Goal: Information Seeking & Learning: Learn about a topic

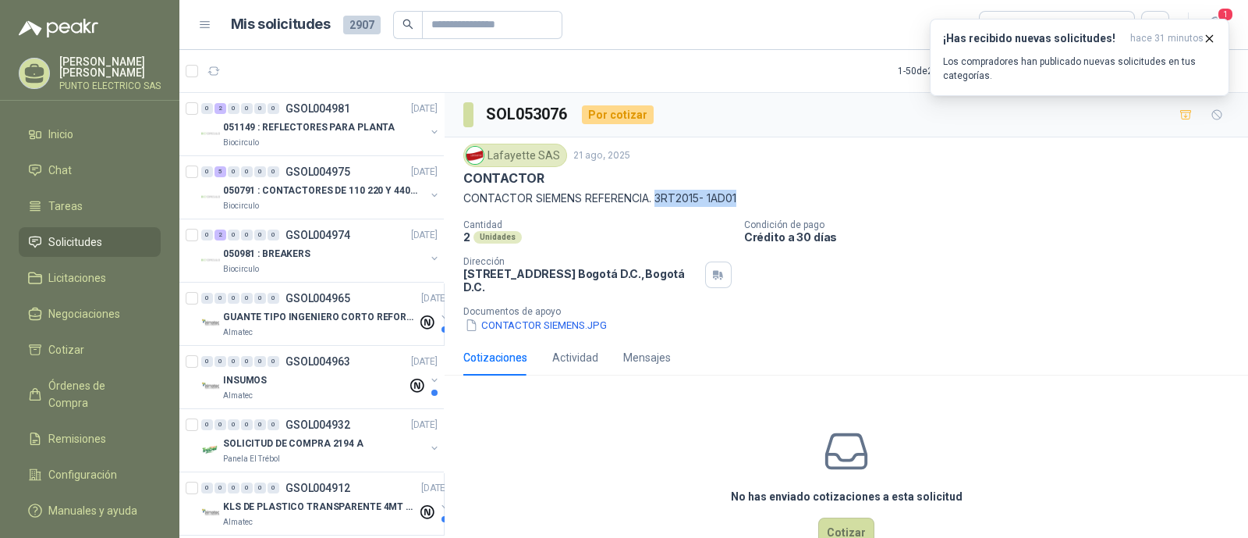
click at [1186, 56] on p "Los compradores han publicado nuevas solicitudes en tus categorías." at bounding box center [1079, 69] width 273 height 28
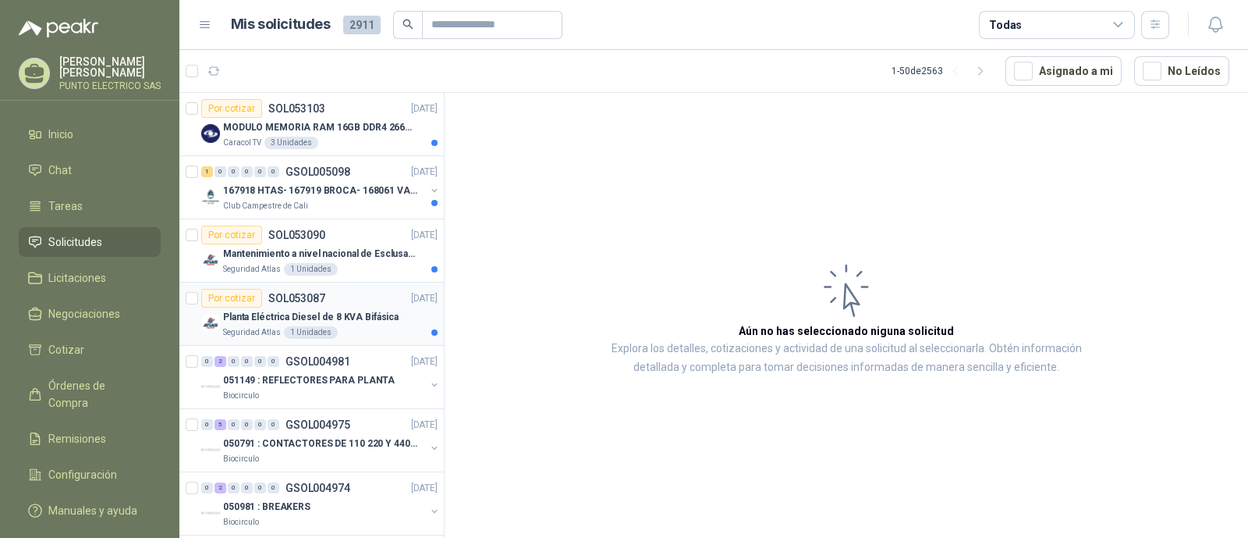
click at [385, 310] on p "Planta Eléctrica Diesel de 8 KVA Bifásica" at bounding box center [311, 317] width 176 height 15
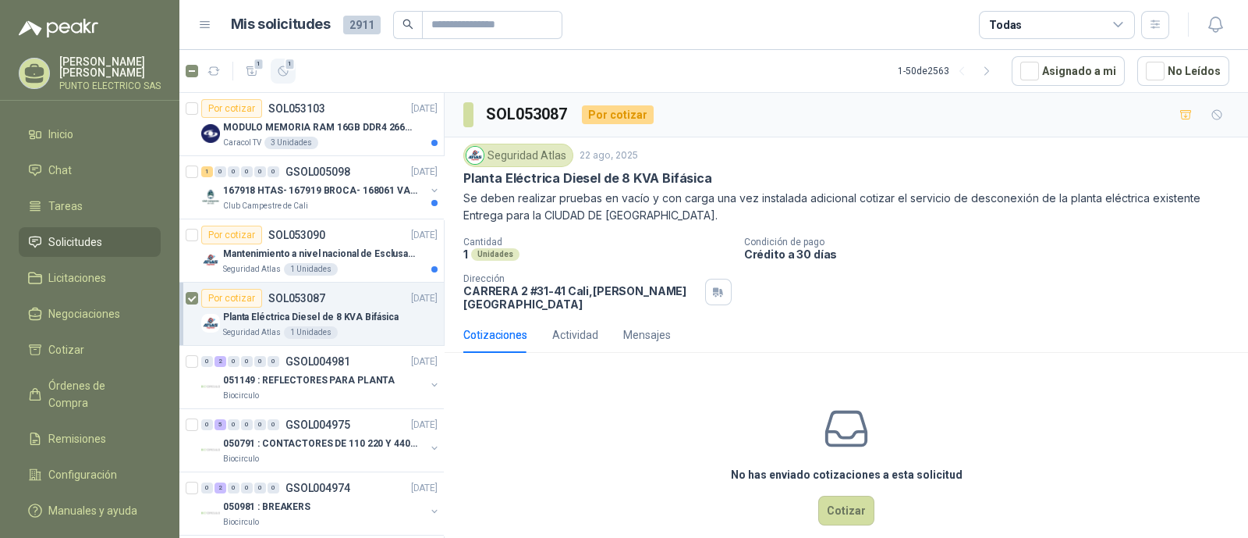
click at [279, 71] on icon "button" at bounding box center [283, 71] width 13 height 13
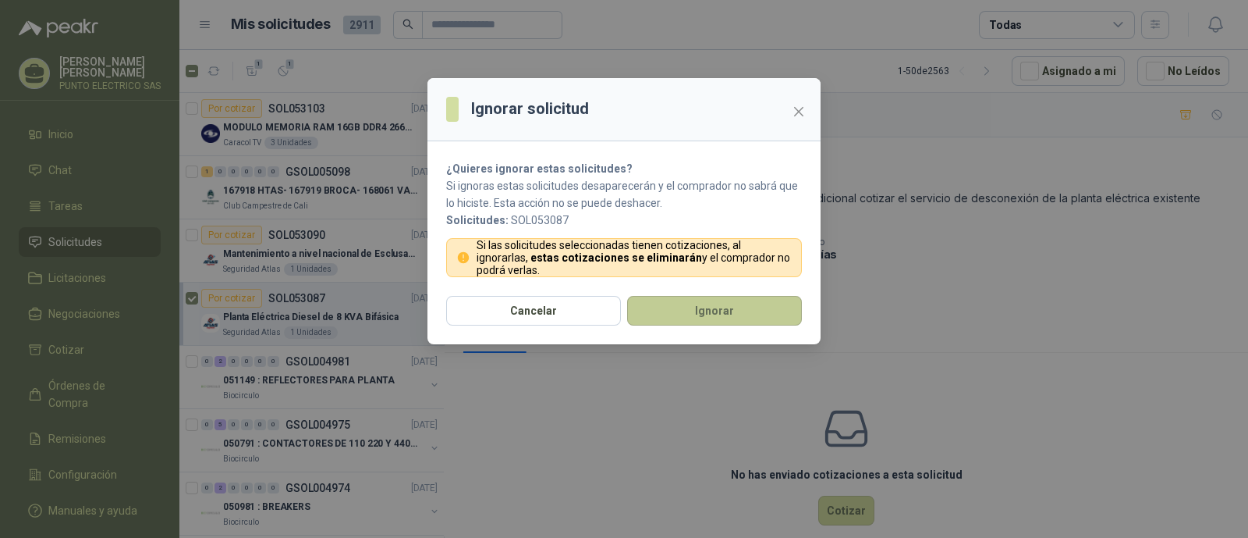
click at [734, 314] on button "Ignorar" at bounding box center [714, 311] width 175 height 30
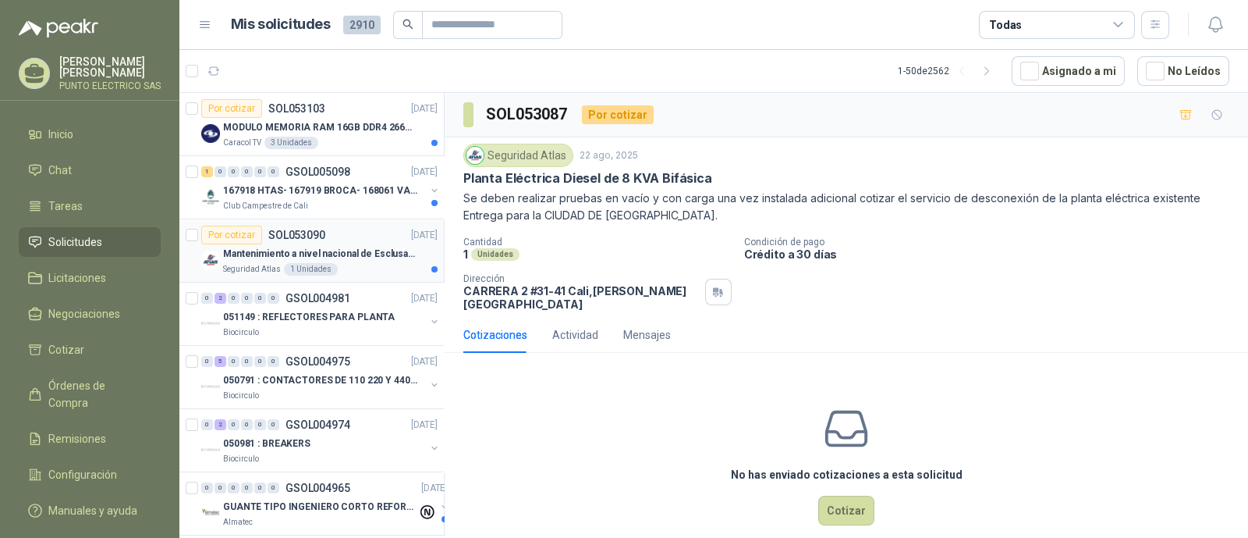
click at [364, 249] on p "Mantenimiento a nivel nacional de Esclusas de Seguridad" at bounding box center [320, 254] width 194 height 15
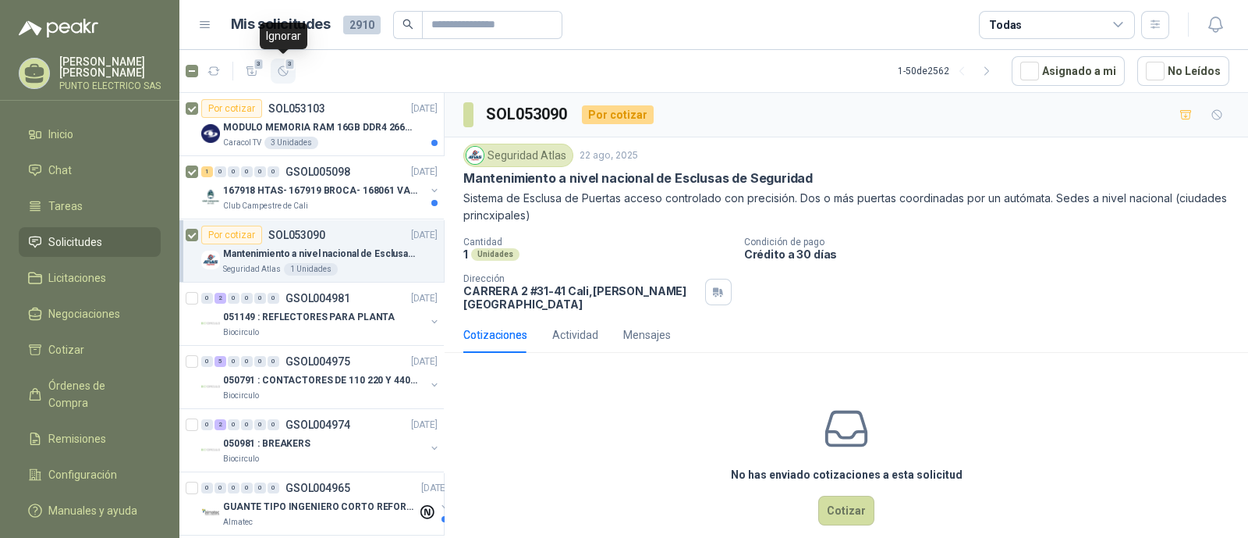
click at [286, 76] on icon "button" at bounding box center [283, 71] width 13 height 13
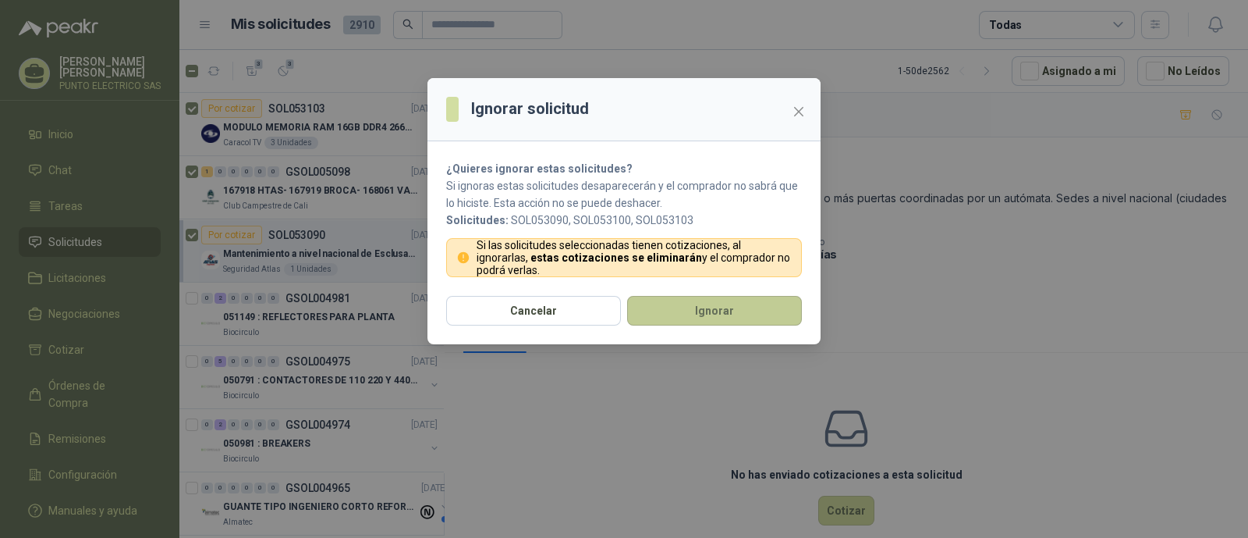
click at [713, 314] on button "Ignorar" at bounding box center [714, 311] width 175 height 30
